Goal: Information Seeking & Learning: Learn about a topic

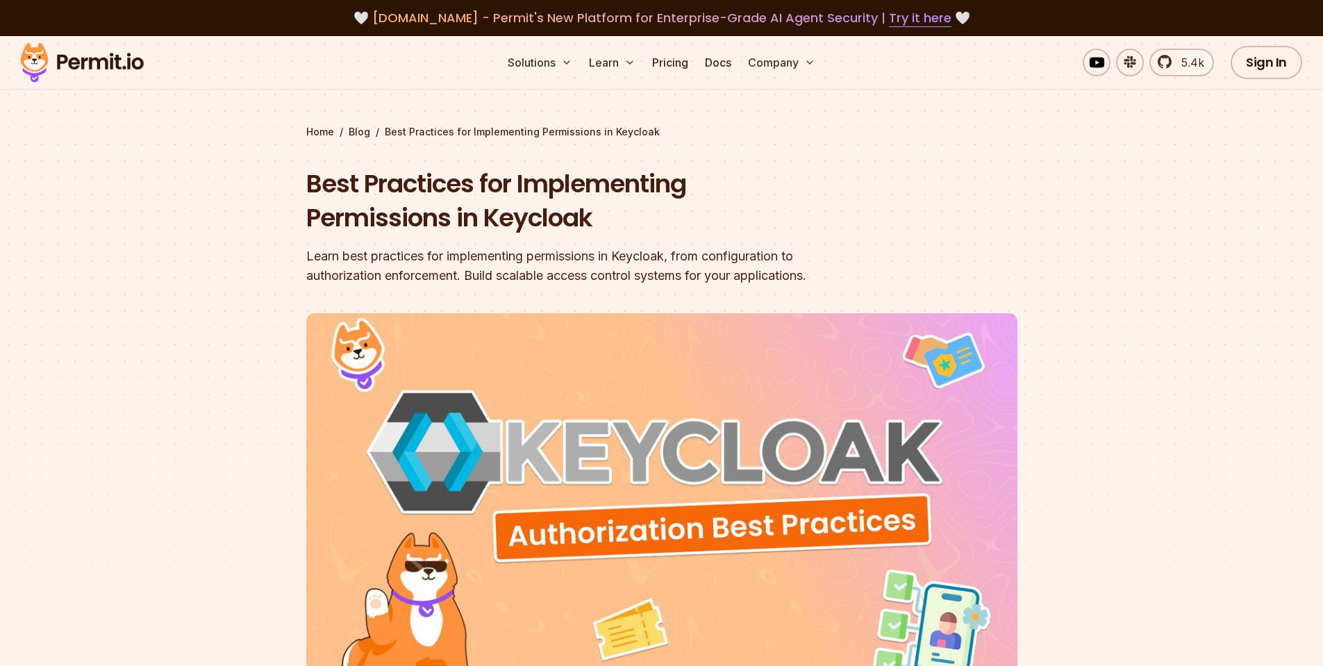
click at [376, 271] on div "Learn best practices for implementing permissions in Keycloak, from configurati…" at bounding box center [572, 266] width 533 height 39
click at [382, 272] on div "Learn best practices for implementing permissions in Keycloak, from configurati…" at bounding box center [572, 266] width 533 height 39
click at [428, 276] on div "Learn best practices for implementing permissions in Keycloak, from configurati…" at bounding box center [572, 266] width 533 height 39
click at [419, 274] on div "Learn best practices for implementing permissions in Keycloak, from configurati…" at bounding box center [572, 266] width 533 height 39
click at [374, 275] on div "Learn best practices for implementing permissions in Keycloak, from configurati…" at bounding box center [572, 266] width 533 height 39
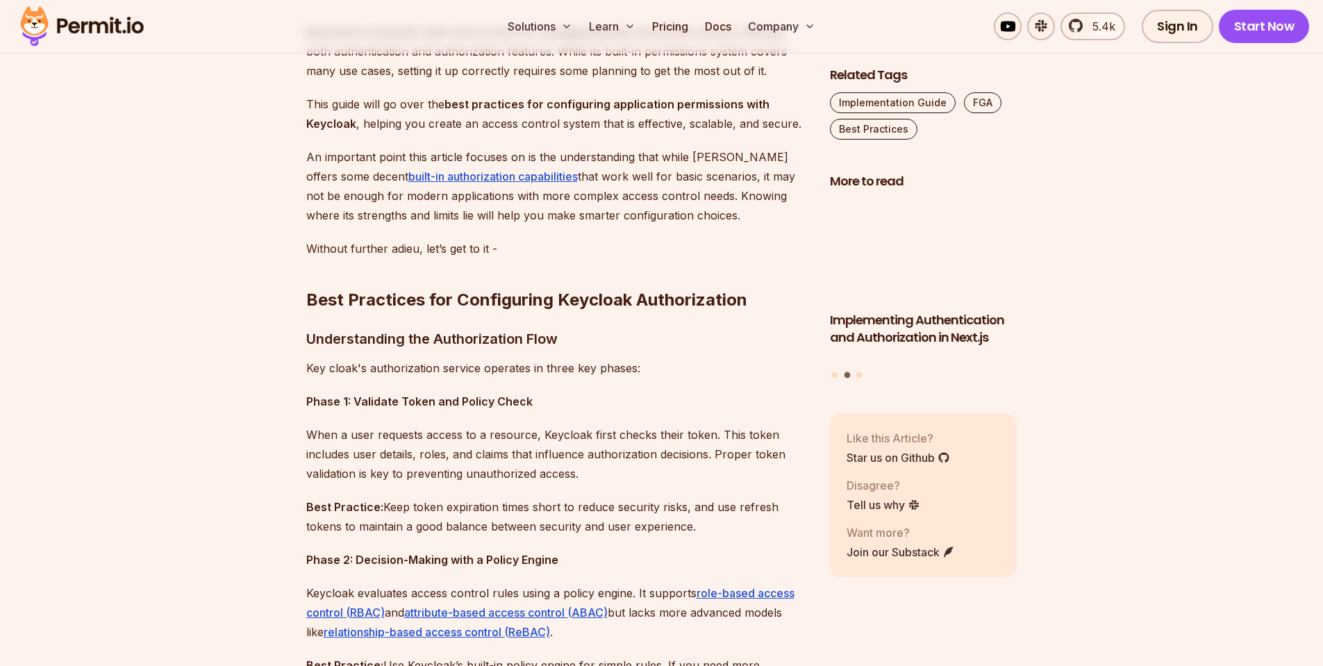
scroll to position [833, 0]
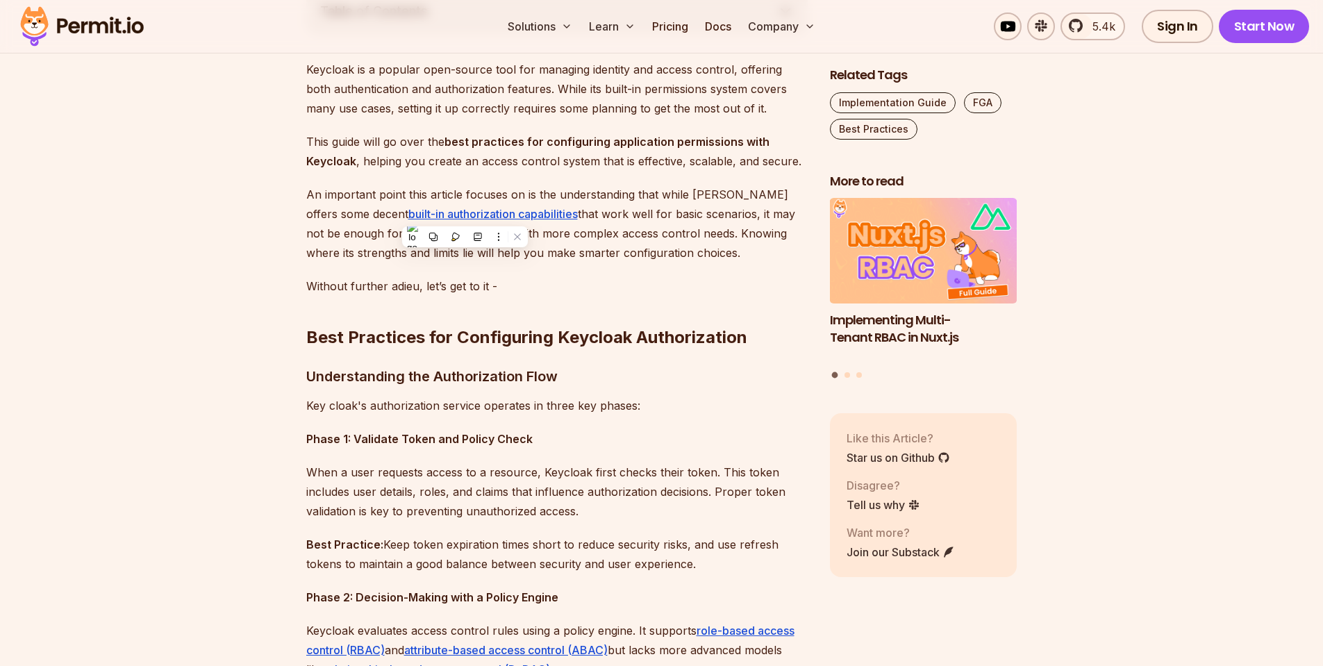
click at [708, 227] on p "An important point this article focuses on is the understanding that while [PER…" at bounding box center [556, 224] width 501 height 78
click at [711, 206] on p "An important point this article focuses on is the understanding that while [PER…" at bounding box center [556, 224] width 501 height 78
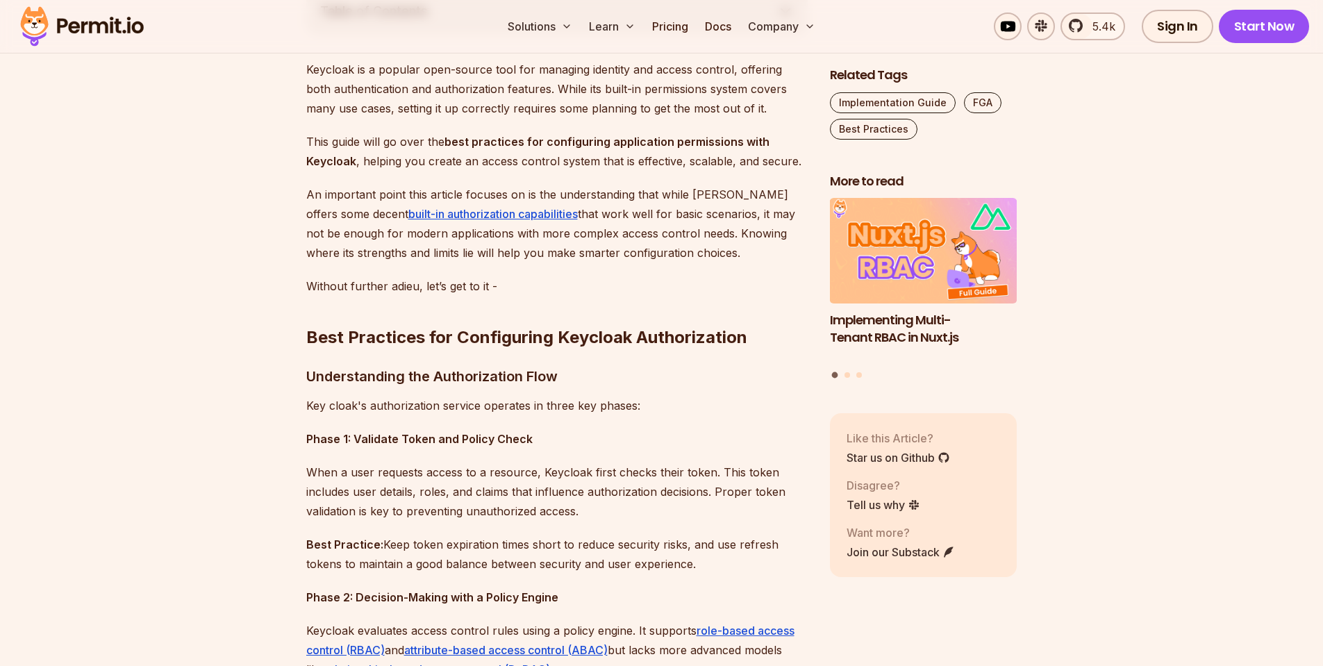
scroll to position [917, 0]
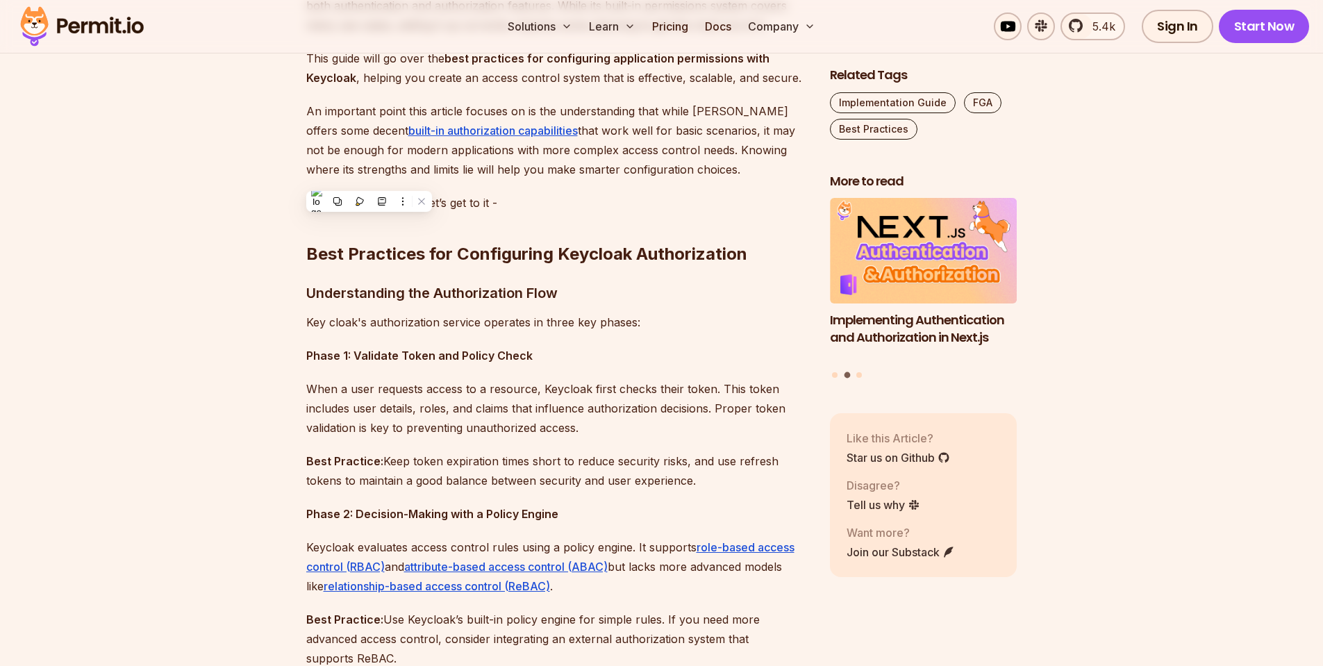
click at [593, 203] on h2 "Best Practices for Configuring Keycloak Authorization" at bounding box center [556, 226] width 501 height 78
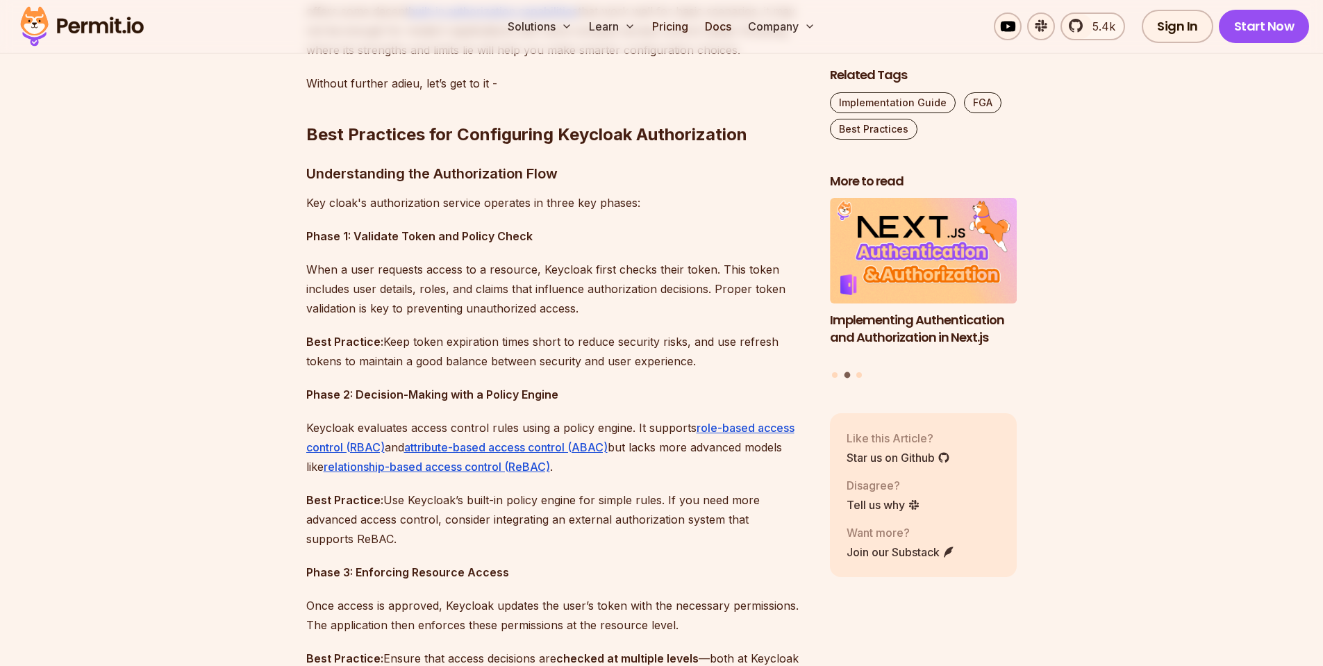
scroll to position [1083, 0]
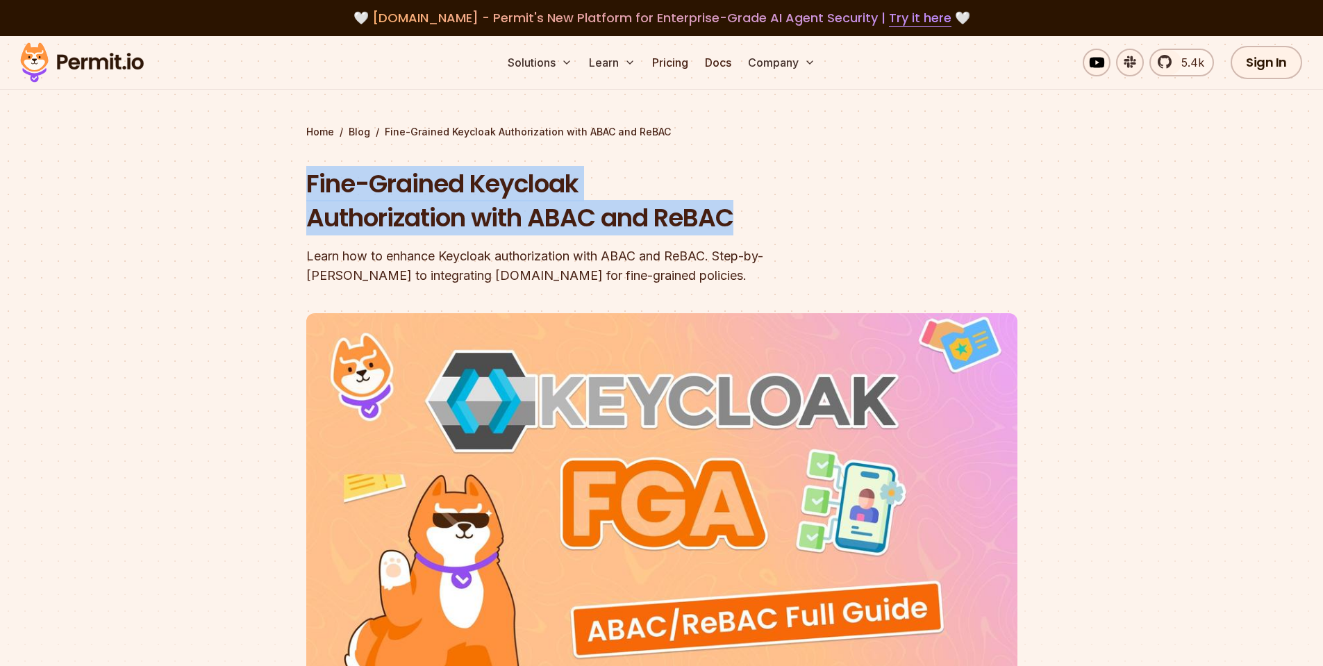
drag, startPoint x: 305, startPoint y: 187, endPoint x: 851, endPoint y: 226, distance: 547.9
click at [851, 226] on section "Home / Blog / Fine-Grained Keycloak Authorization with ABAC and ReBAC Fine-Grai…" at bounding box center [661, 428] width 1323 height 785
click at [585, 197] on h1 "Fine-Grained Keycloak Authorization with ABAC and ReBAC" at bounding box center [572, 201] width 533 height 69
drag, startPoint x: 742, startPoint y: 226, endPoint x: 296, endPoint y: 167, distance: 449.8
click at [296, 167] on section "Home / Blog / Fine-Grained Keycloak Authorization with ABAC and ReBAC Fine-Grai…" at bounding box center [661, 428] width 1323 height 785
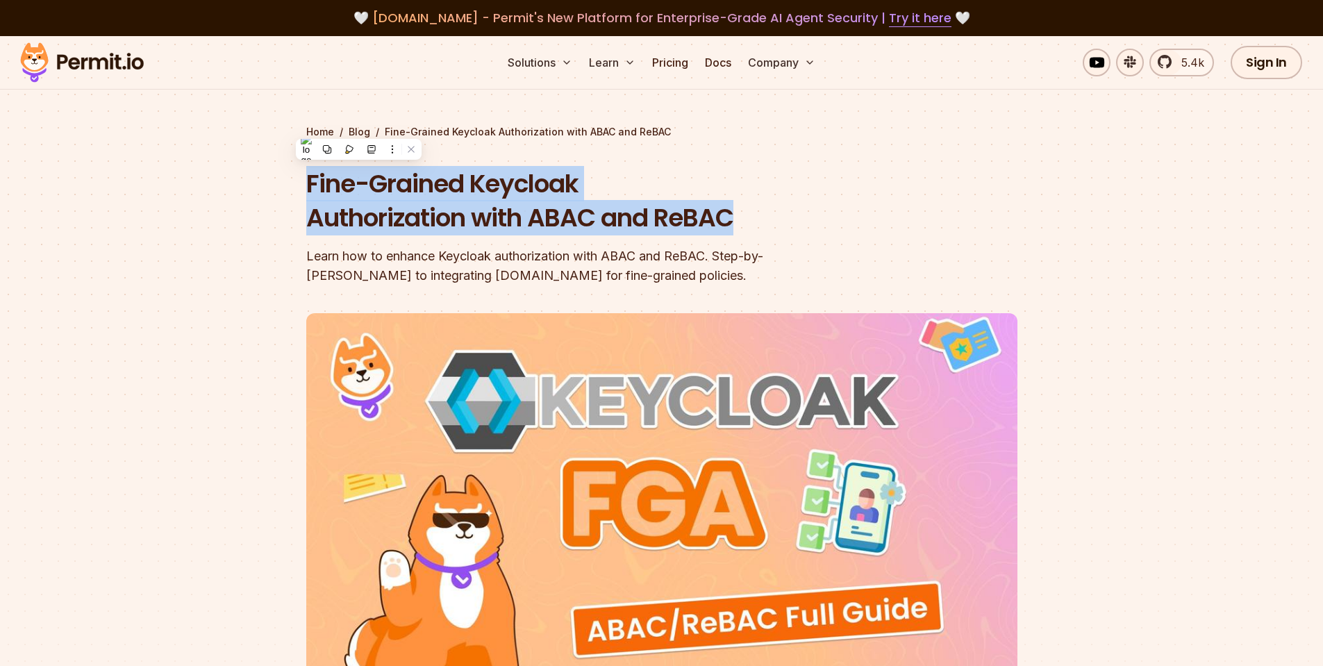
copy h1 "Fine-Grained Keycloak Authorization with ABAC and ReBAC"
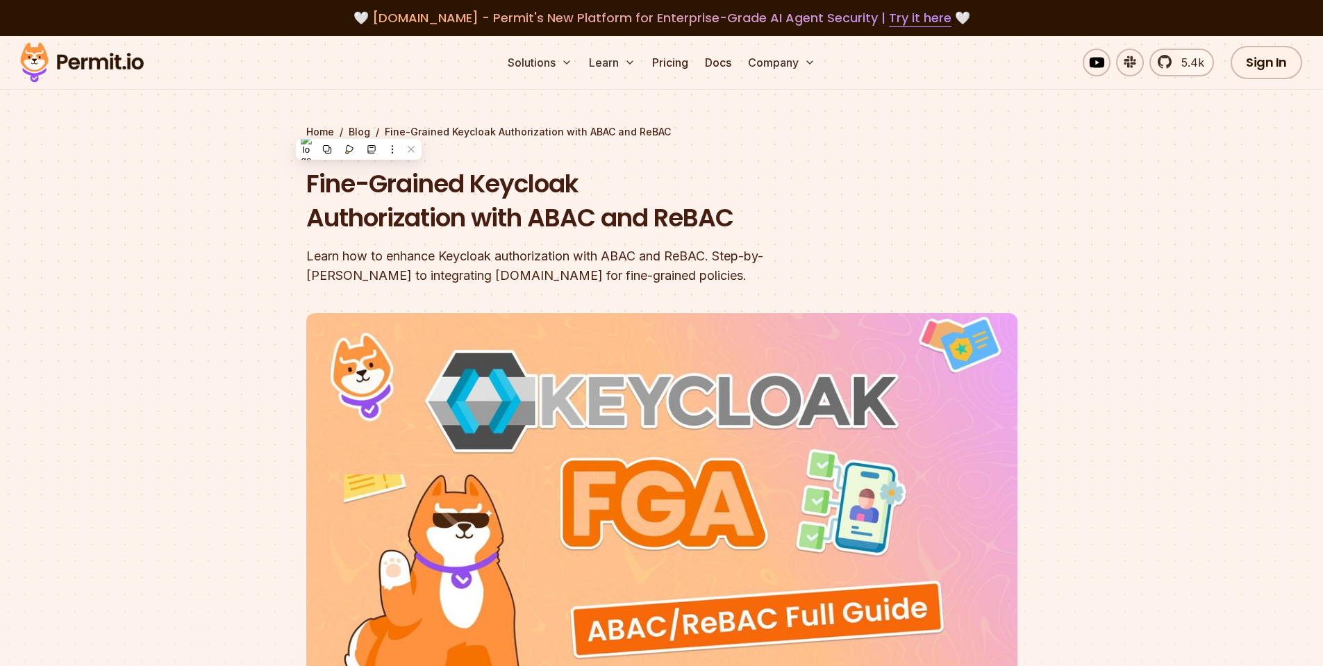
drag, startPoint x: 232, startPoint y: 322, endPoint x: 237, endPoint y: 315, distance: 8.4
click at [233, 318] on div at bounding box center [661, 565] width 1323 height 510
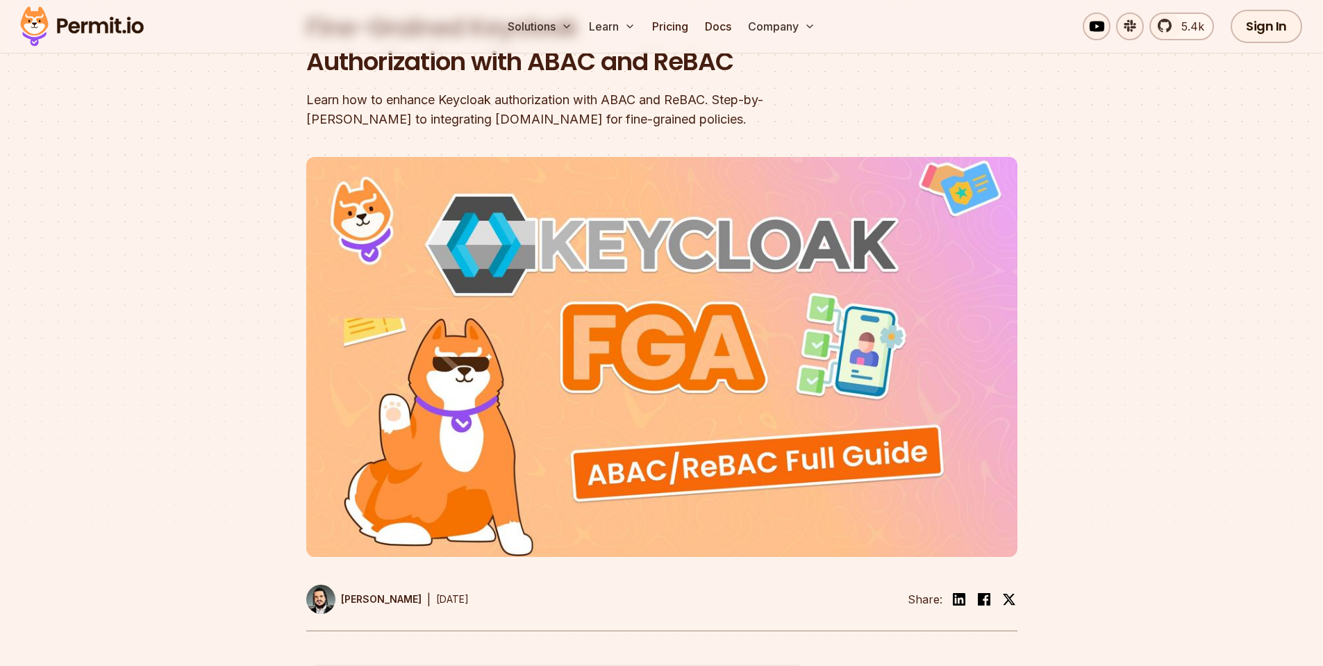
scroll to position [167, 0]
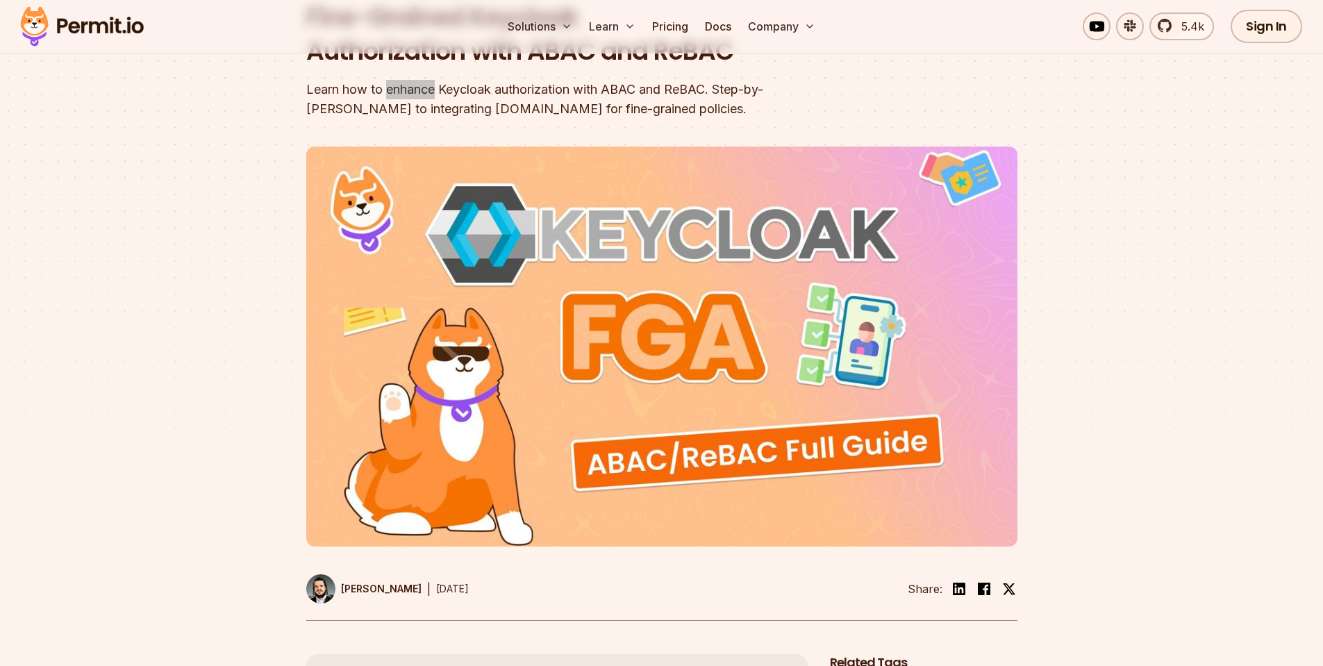
click at [412, 92] on div "Learn how to enhance Keycloak authorization with ABAC and ReBAC. Step-by-step g…" at bounding box center [572, 99] width 533 height 39
click at [303, 156] on div at bounding box center [661, 399] width 1323 height 510
click at [267, 274] on div at bounding box center [661, 399] width 1323 height 510
